Goal: Task Accomplishment & Management: Manage account settings

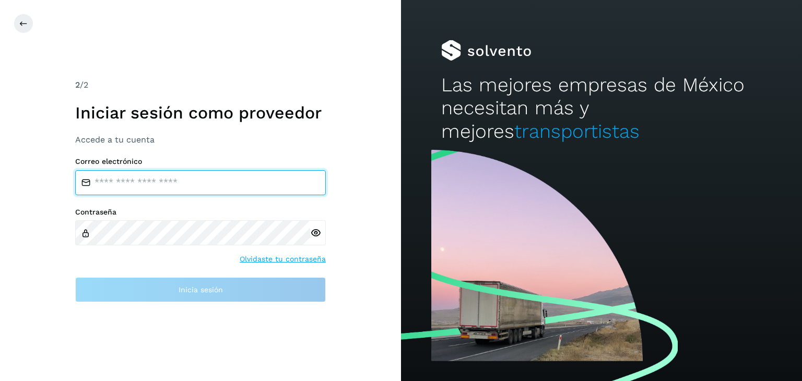
click at [164, 182] on input "email" at bounding box center [200, 182] width 251 height 25
type input "**********"
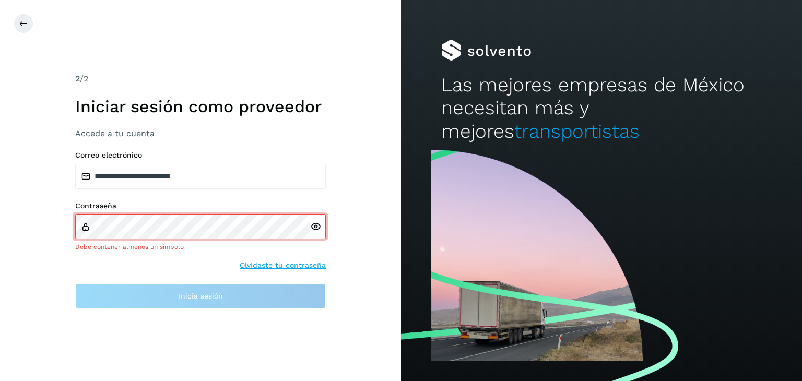
click at [318, 231] on icon at bounding box center [315, 227] width 11 height 11
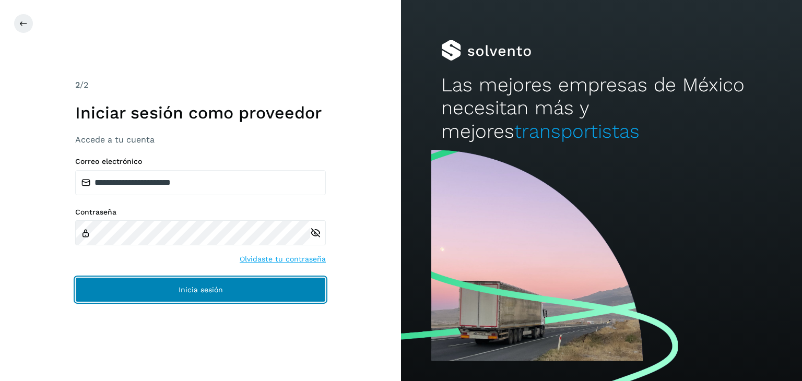
click at [224, 286] on button "Inicia sesión" at bounding box center [200, 289] width 251 height 25
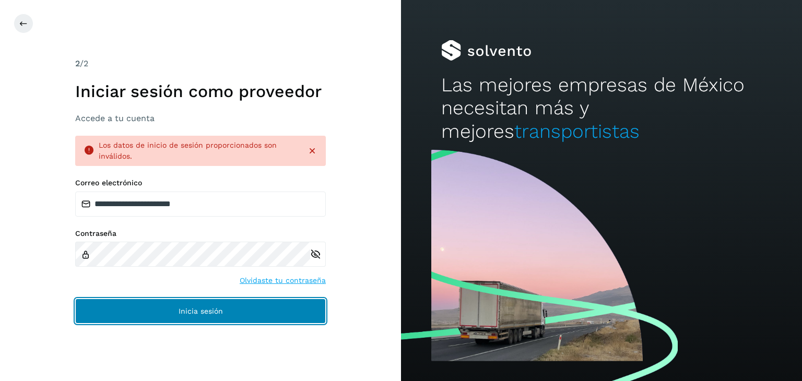
click at [208, 314] on span "Inicia sesión" at bounding box center [201, 311] width 44 height 7
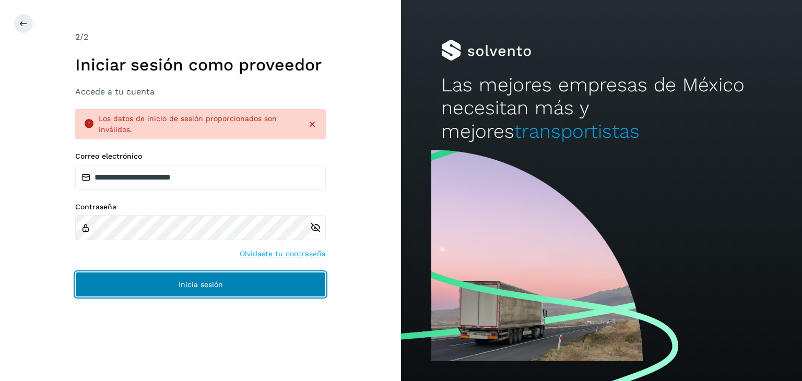
click at [311, 287] on button "Inicia sesión" at bounding box center [200, 284] width 251 height 25
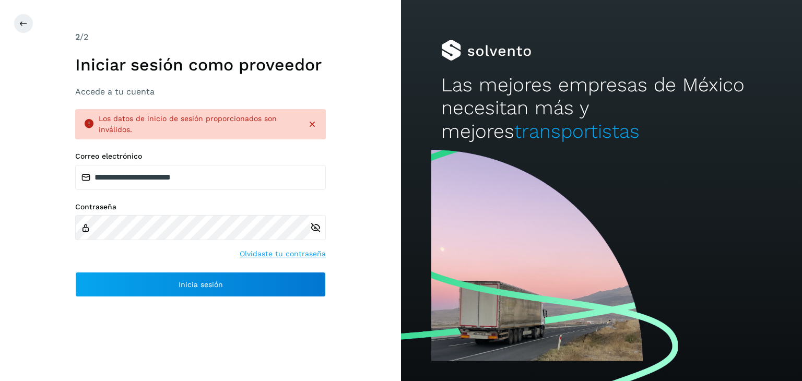
click at [293, 255] on link "Olvidaste tu contraseña" at bounding box center [283, 254] width 86 height 11
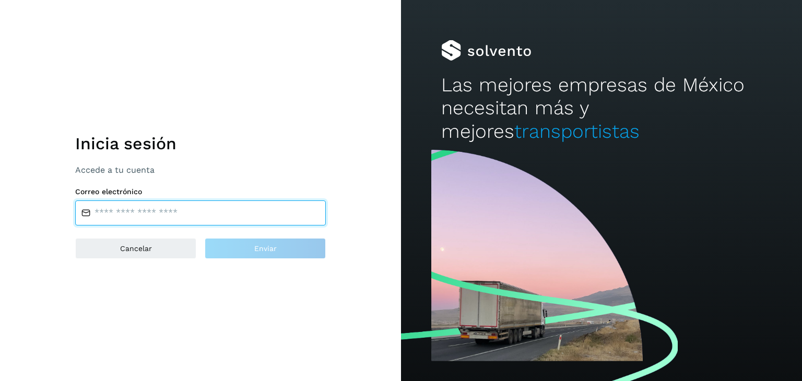
click at [168, 209] on input "email" at bounding box center [200, 213] width 251 height 25
type input "**********"
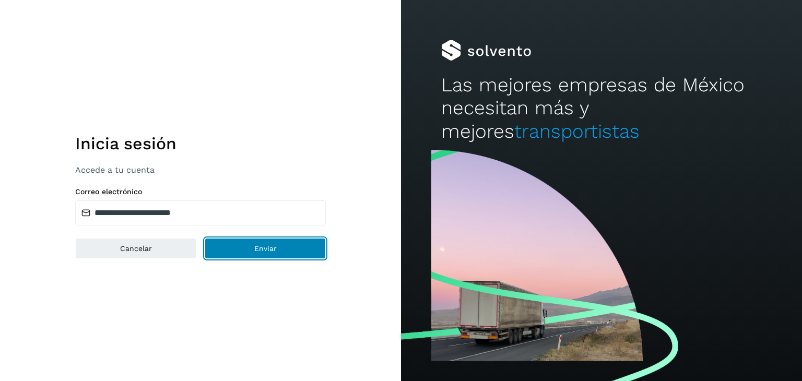
click at [247, 247] on button "Enviar" at bounding box center [265, 248] width 121 height 21
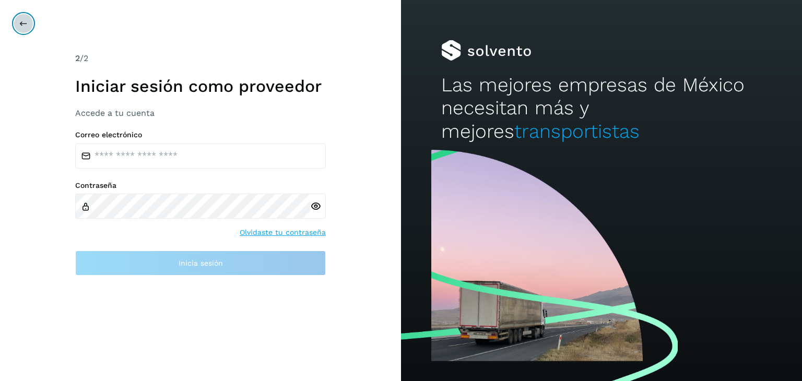
click at [25, 29] on button at bounding box center [24, 24] width 20 height 20
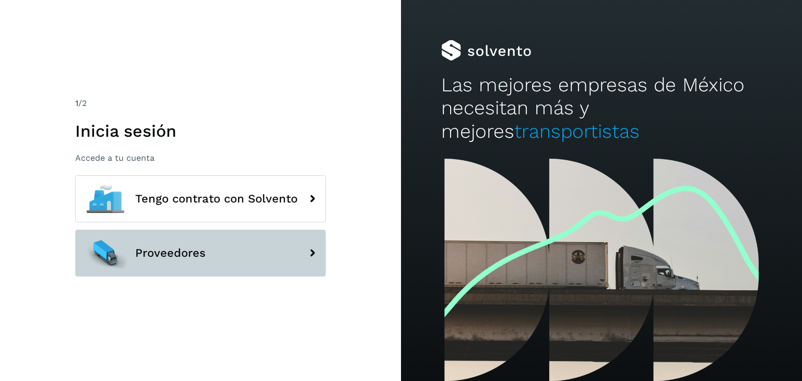
click at [266, 252] on button "Proveedores" at bounding box center [200, 253] width 251 height 47
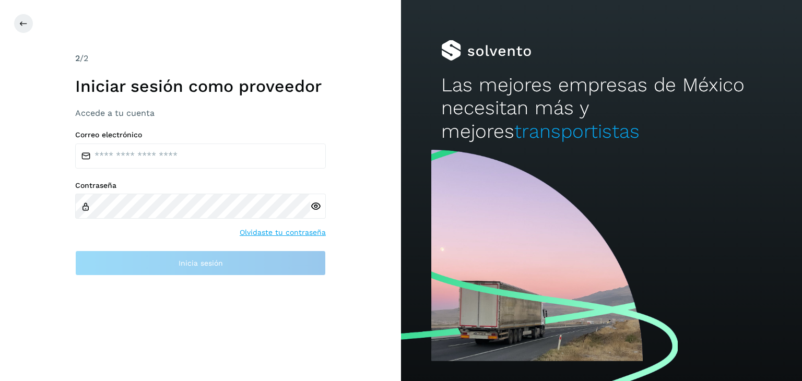
click at [13, 20] on div "2 /2 Iniciar sesión como proveedor Accede a tu cuenta Correo electrónico Contra…" at bounding box center [200, 190] width 401 height 381
click at [19, 21] on button at bounding box center [24, 24] width 20 height 20
